Goal: Information Seeking & Learning: Learn about a topic

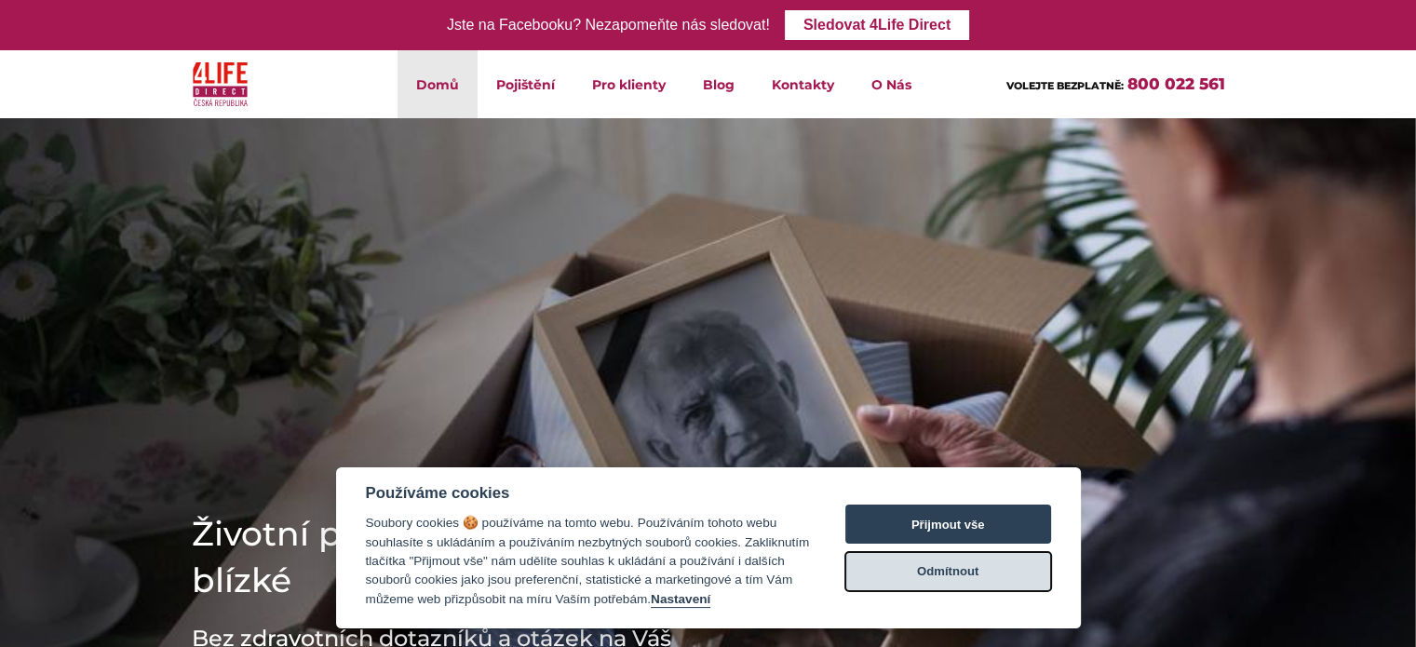
click at [974, 575] on button "Odmítnout" at bounding box center [948, 571] width 206 height 39
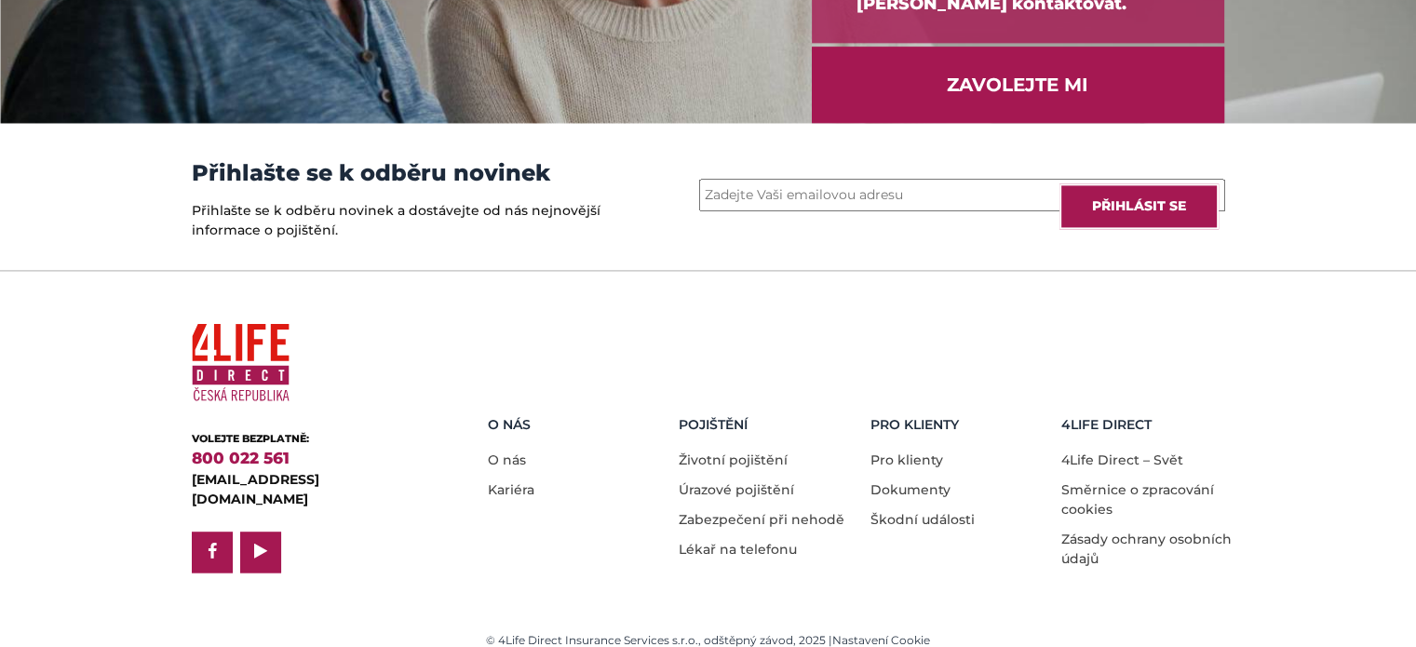
scroll to position [2643, 0]
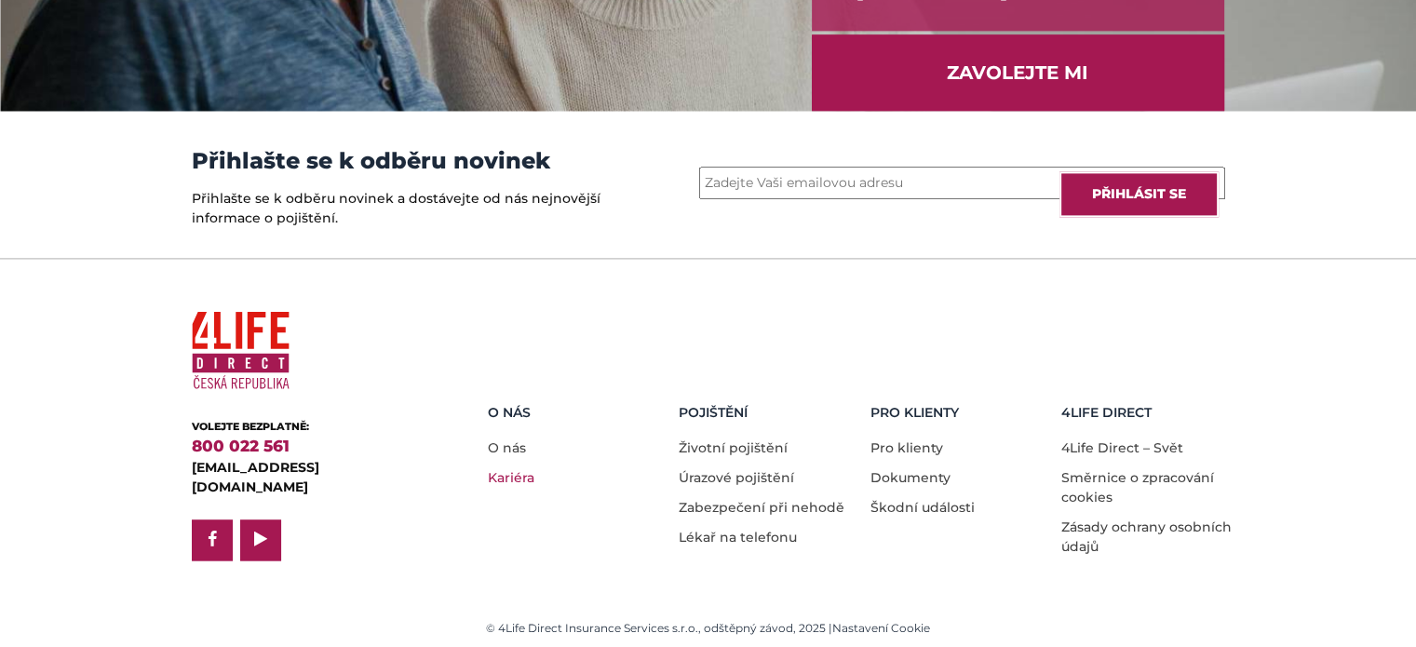
click at [513, 472] on link "Kariéra" at bounding box center [511, 477] width 47 height 17
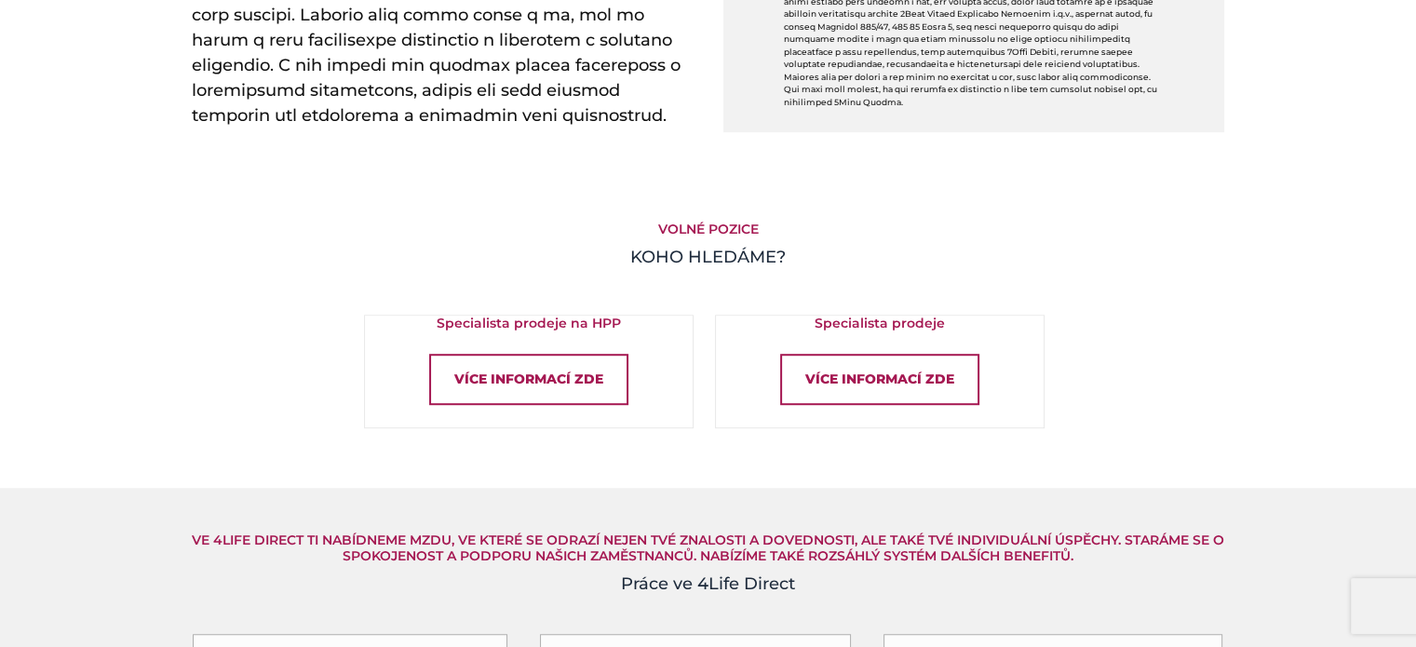
scroll to position [1210, 0]
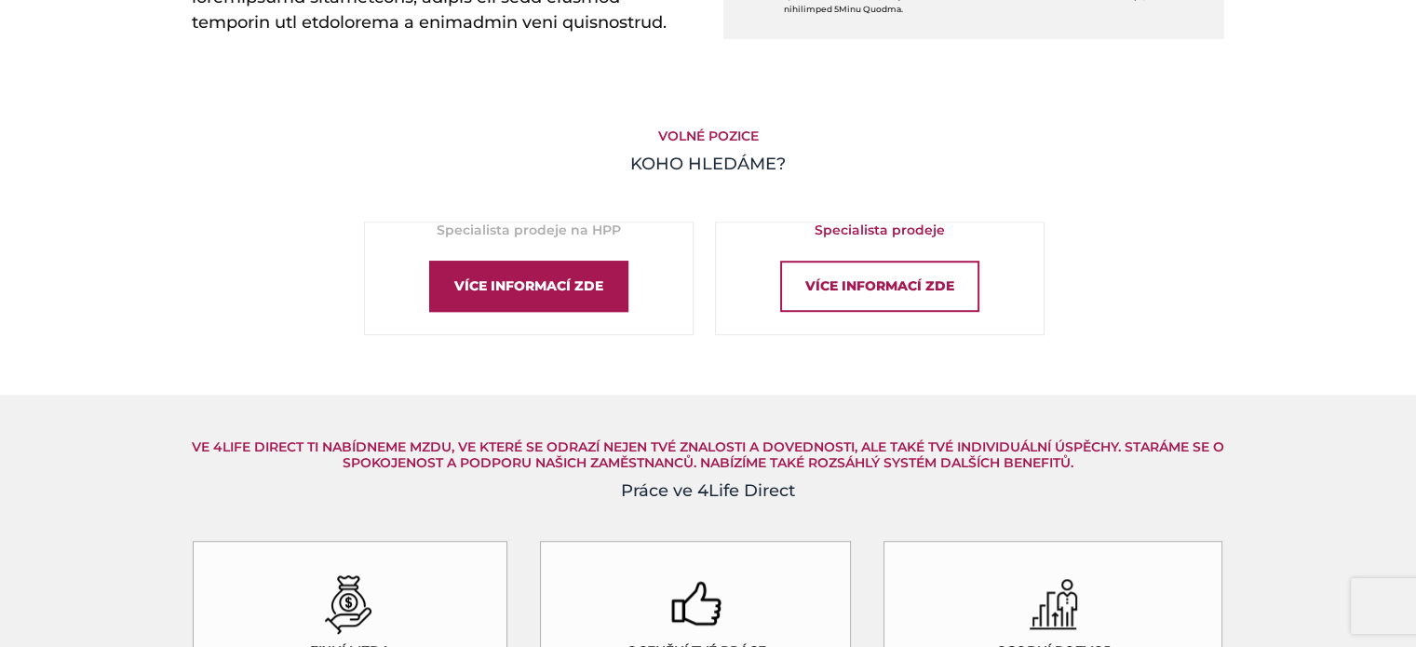
click at [546, 277] on div "Více informací zde" at bounding box center [528, 286] width 199 height 51
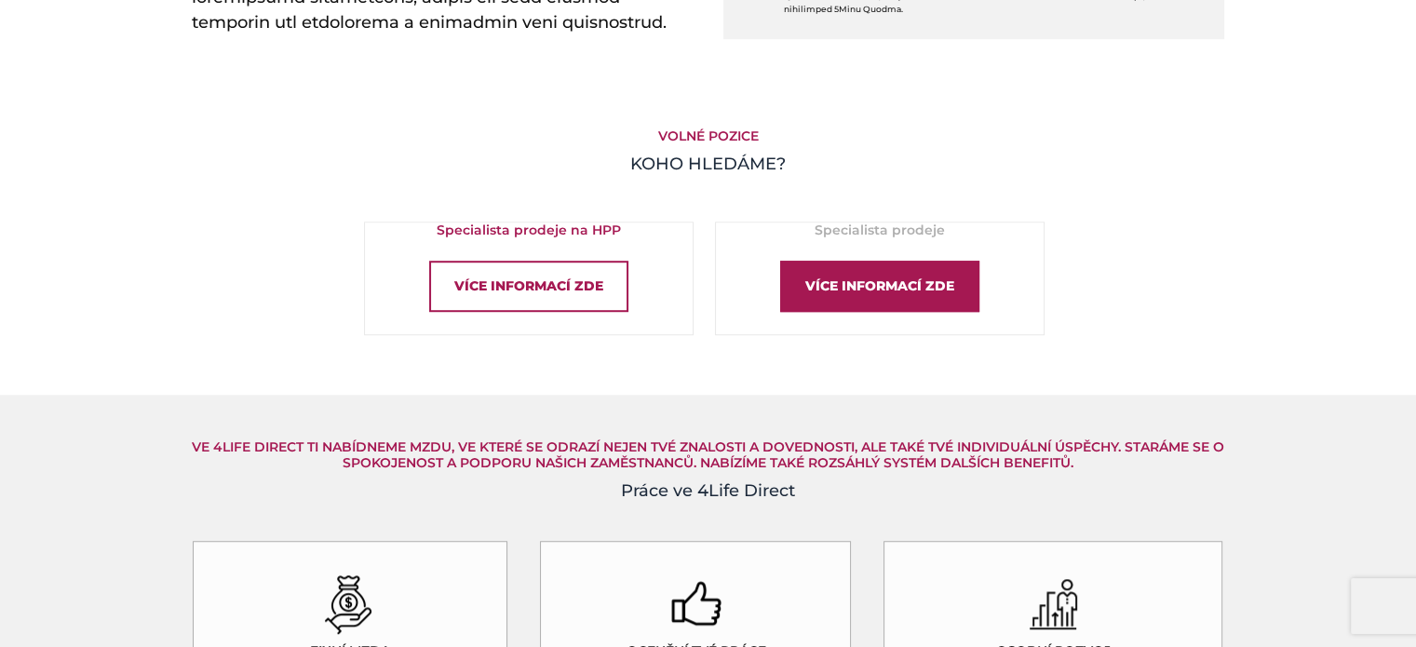
click at [869, 282] on div "Více informací zde" at bounding box center [879, 286] width 199 height 51
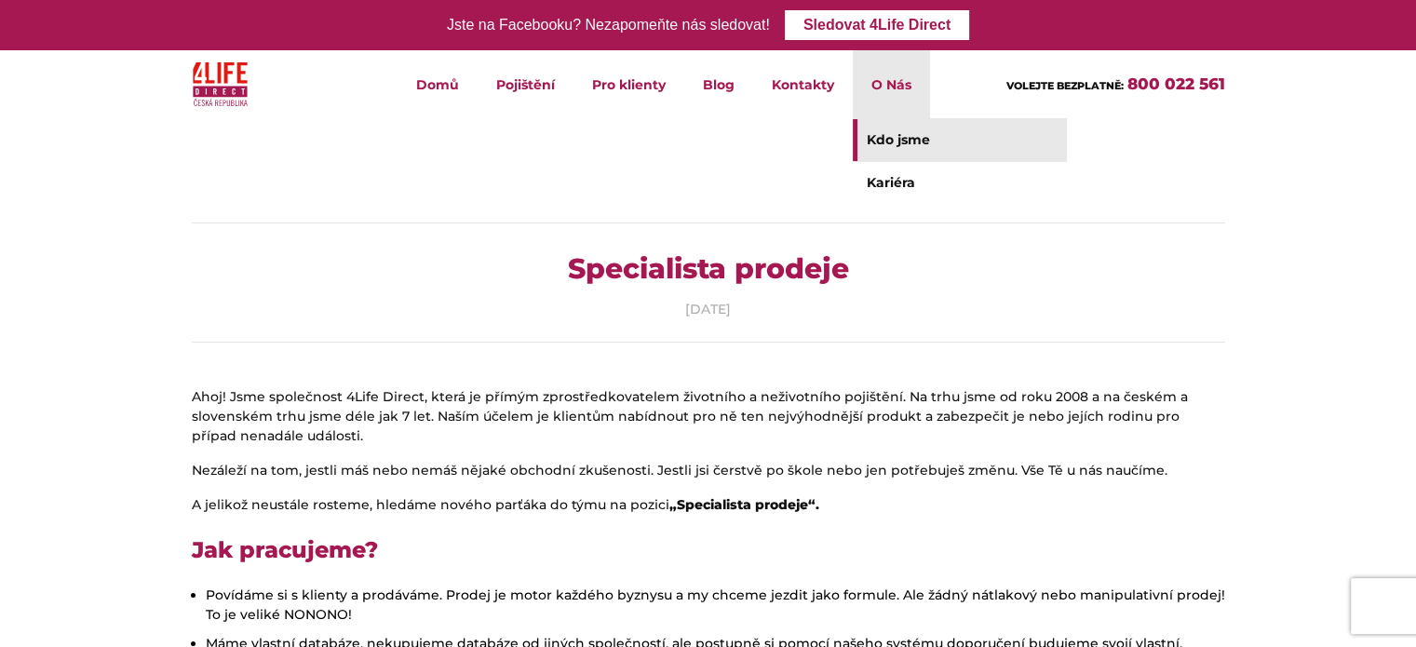
click at [894, 136] on link "Kdo jsme" at bounding box center [960, 140] width 214 height 42
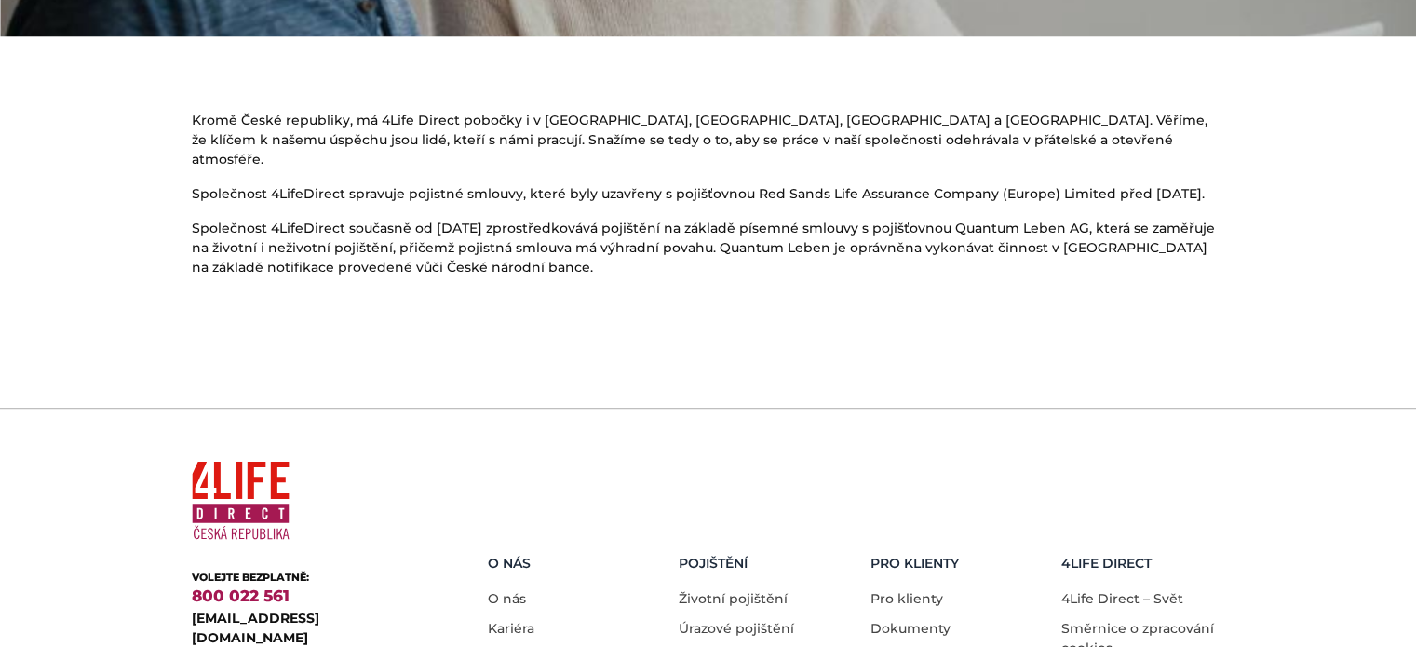
scroll to position [1233, 0]
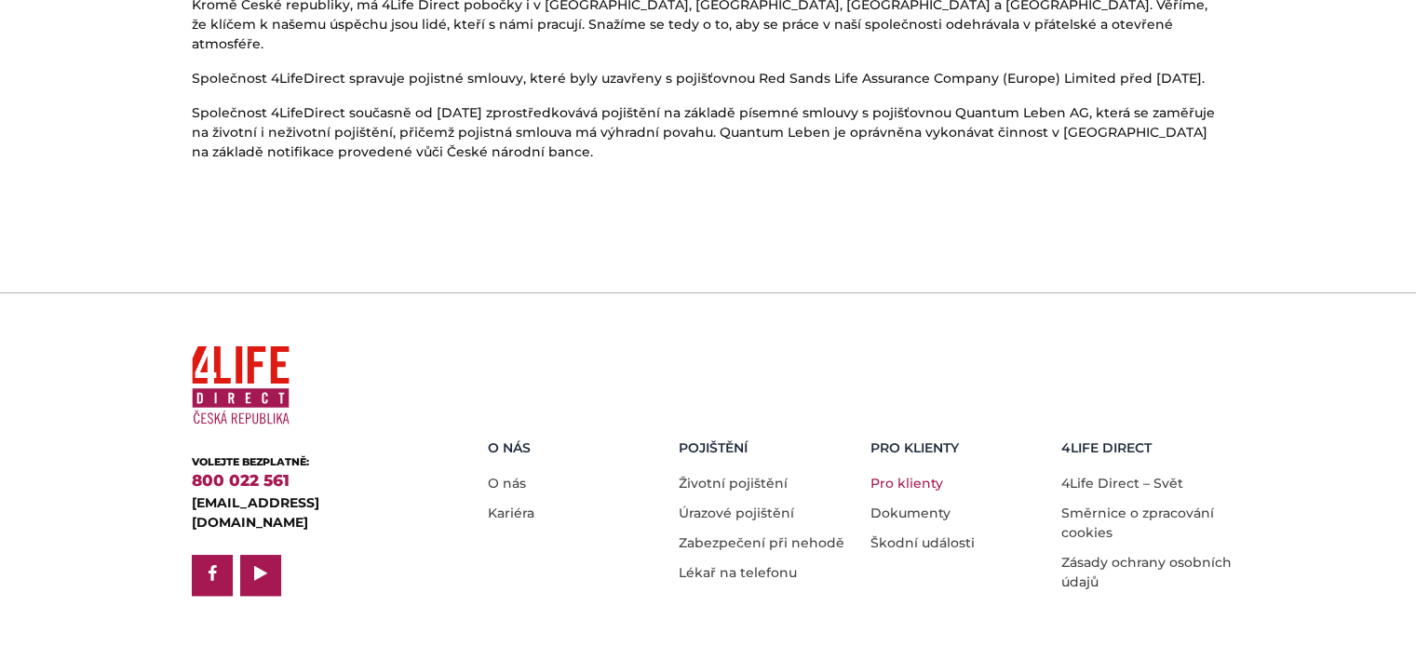
click at [909, 475] on link "Pro klienty" at bounding box center [907, 483] width 73 height 17
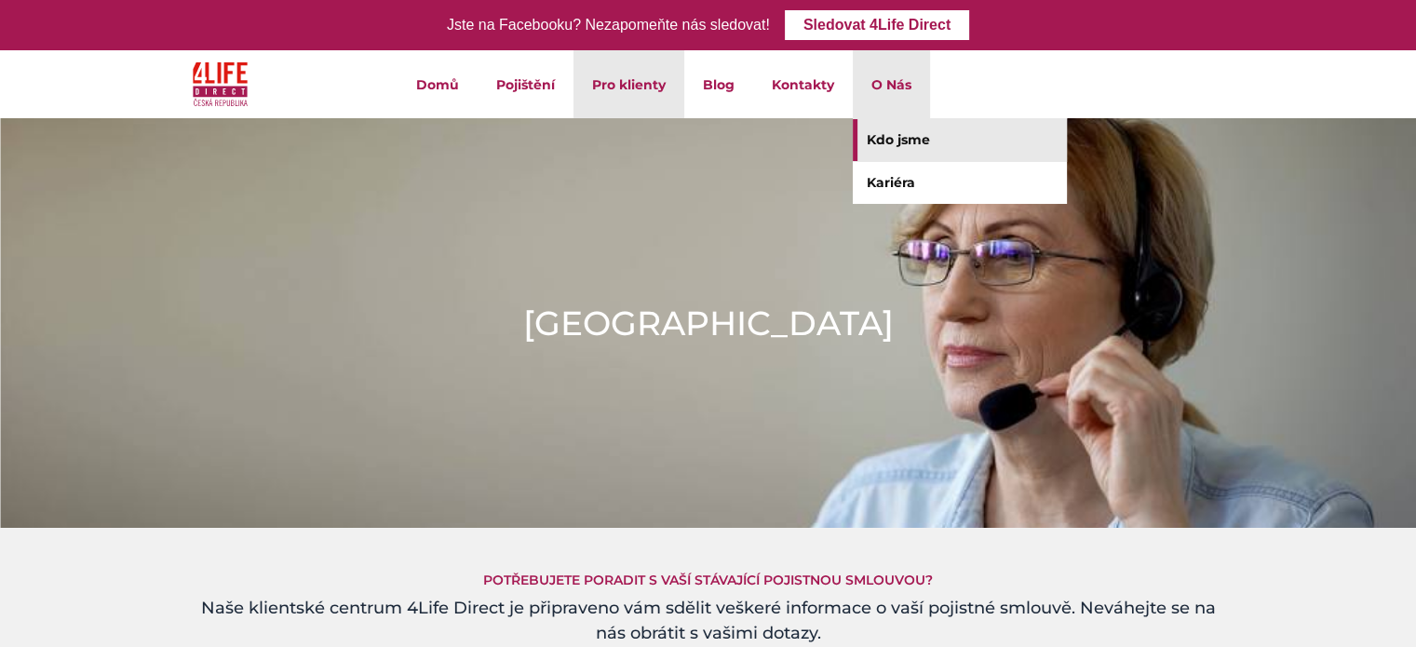
click at [909, 136] on link "Kdo jsme" at bounding box center [960, 140] width 214 height 42
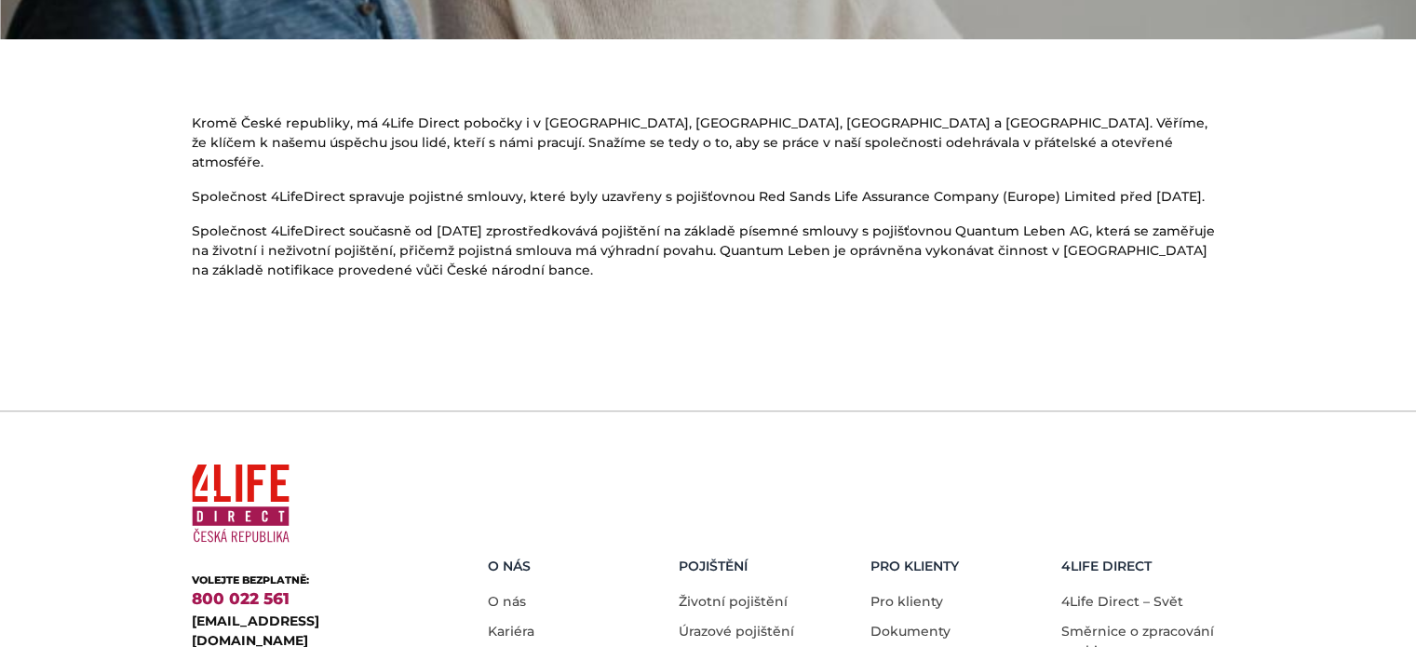
scroll to position [1117, 0]
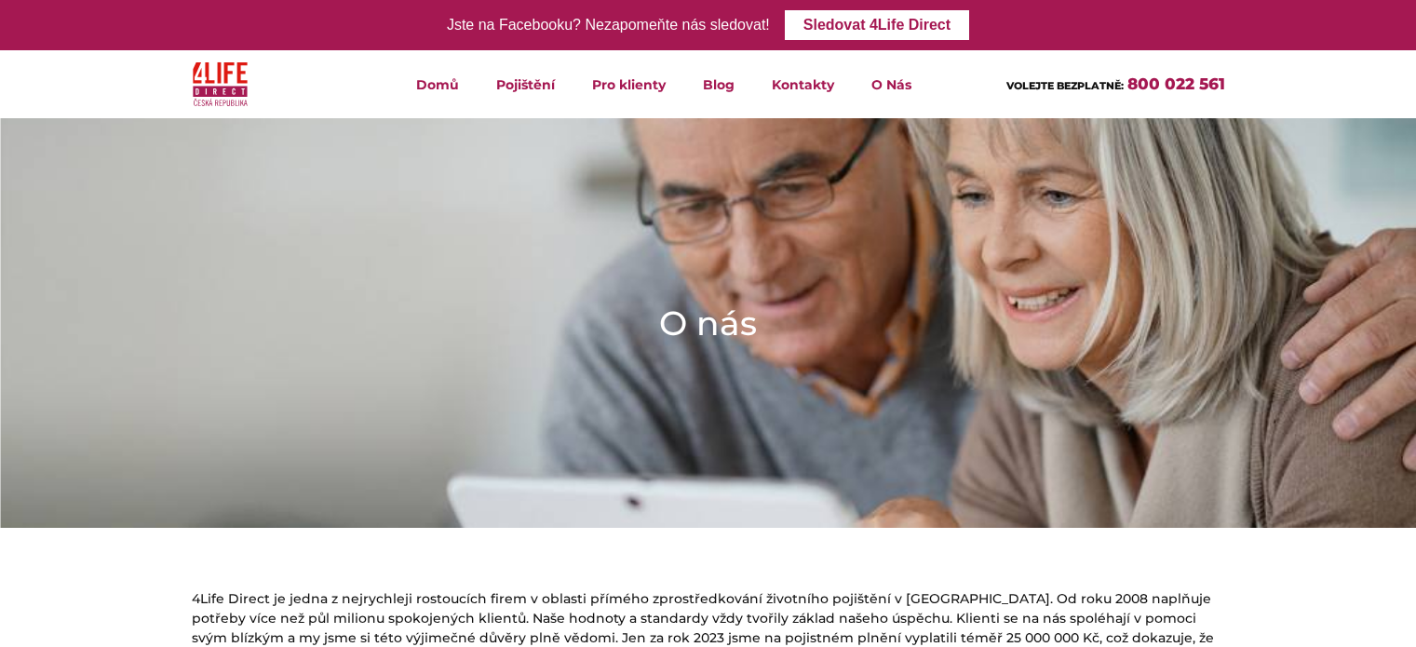
scroll to position [1117, 0]
